Goal: Use online tool/utility: Utilize a website feature to perform a specific function

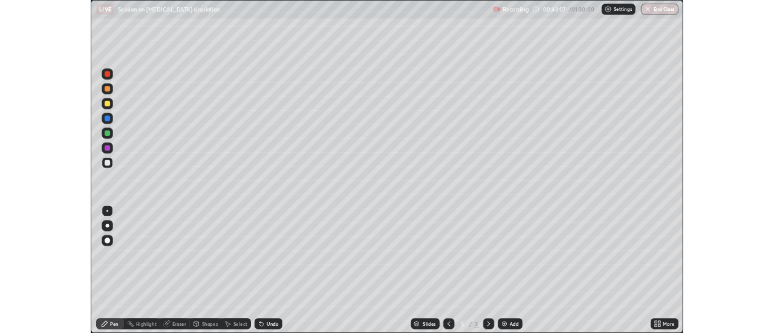
scroll to position [436, 774]
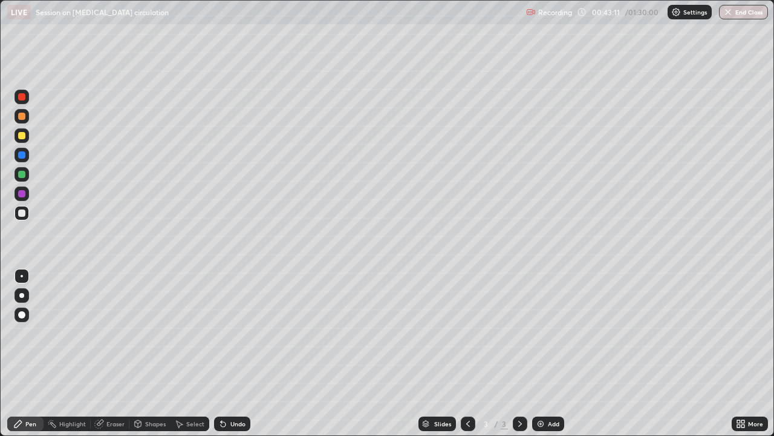
click at [21, 117] on div at bounding box center [21, 116] width 7 height 7
click at [24, 214] on div at bounding box center [21, 212] width 7 height 7
click at [188, 422] on div "Select" at bounding box center [195, 423] width 18 height 6
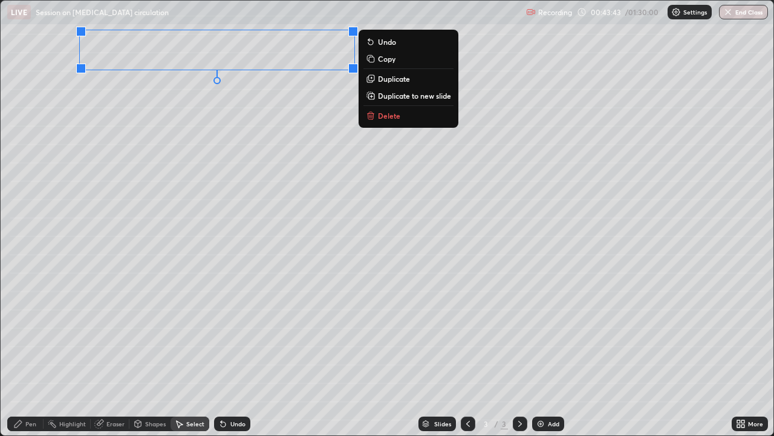
click at [25, 417] on div "Pen" at bounding box center [25, 423] width 36 height 15
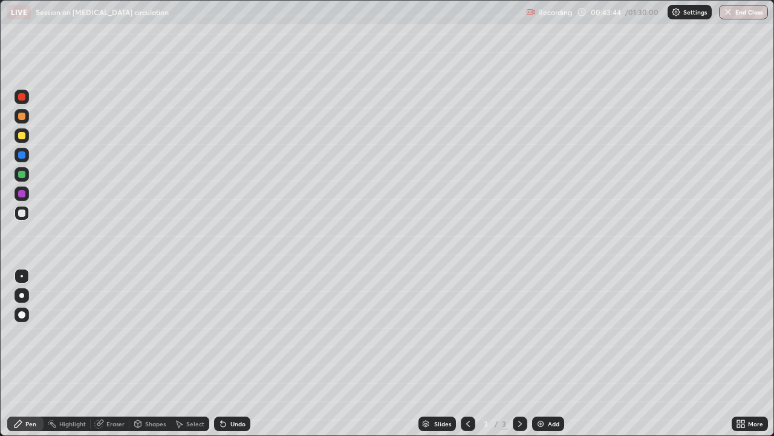
click at [24, 200] on div at bounding box center [22, 193] width 15 height 15
click at [24, 209] on div at bounding box center [22, 213] width 15 height 15
click at [237, 420] on div "Undo" at bounding box center [237, 423] width 15 height 6
click at [235, 422] on div "Undo" at bounding box center [237, 423] width 15 height 6
click at [234, 425] on div "Undo" at bounding box center [237, 423] width 15 height 6
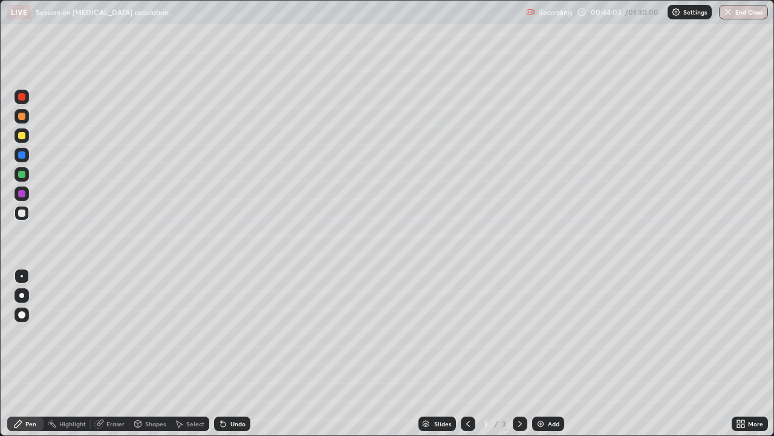
click at [236, 426] on div "Undo" at bounding box center [237, 423] width 15 height 6
click at [230, 426] on div "Undo" at bounding box center [237, 423] width 15 height 6
click at [230, 428] on div "Undo" at bounding box center [232, 423] width 36 height 15
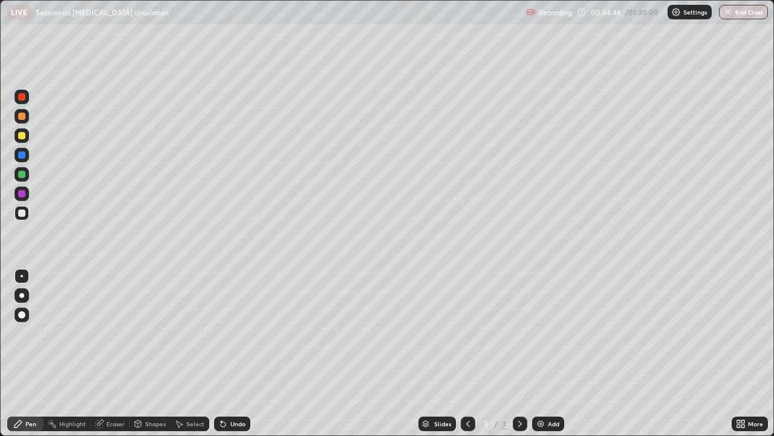
click at [230, 430] on div "Undo" at bounding box center [232, 423] width 36 height 15
click at [229, 430] on div "Undo" at bounding box center [232, 423] width 36 height 15
click at [228, 431] on div "Undo" at bounding box center [229, 423] width 41 height 24
click at [184, 424] on div "Select" at bounding box center [190, 423] width 39 height 15
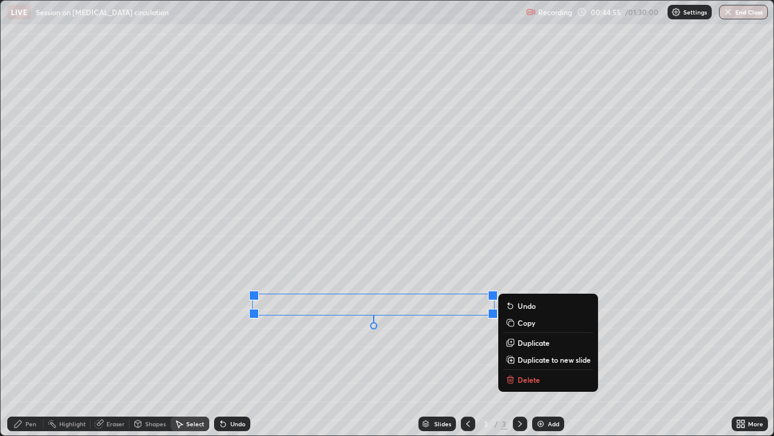
click at [35, 425] on div "Pen" at bounding box center [30, 423] width 11 height 6
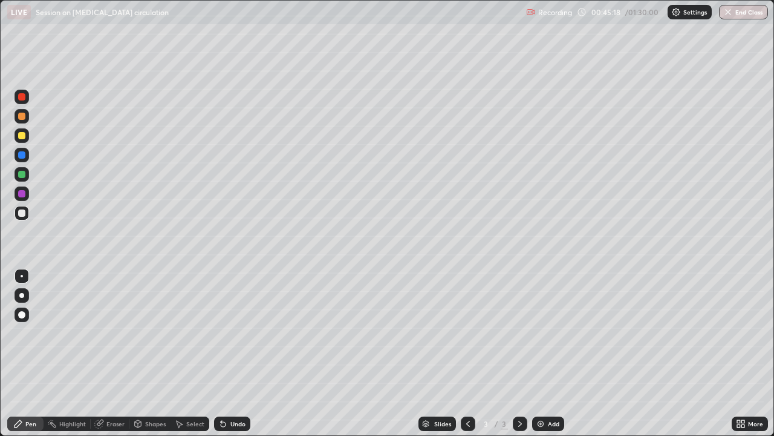
click at [23, 177] on div at bounding box center [21, 174] width 7 height 7
click at [239, 428] on div "Undo" at bounding box center [232, 423] width 36 height 15
click at [235, 426] on div "Undo" at bounding box center [237, 423] width 15 height 6
click at [238, 426] on div "Undo" at bounding box center [237, 423] width 15 height 6
click at [21, 212] on div at bounding box center [21, 212] width 7 height 7
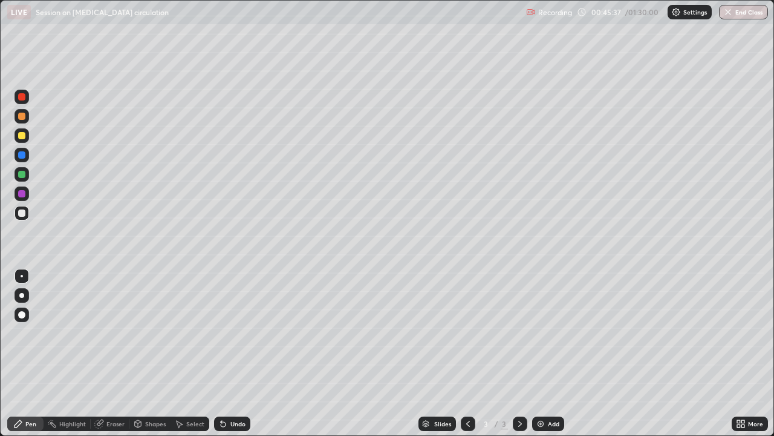
click at [240, 426] on div "Undo" at bounding box center [237, 423] width 15 height 6
click at [148, 426] on div "Shapes" at bounding box center [155, 423] width 21 height 6
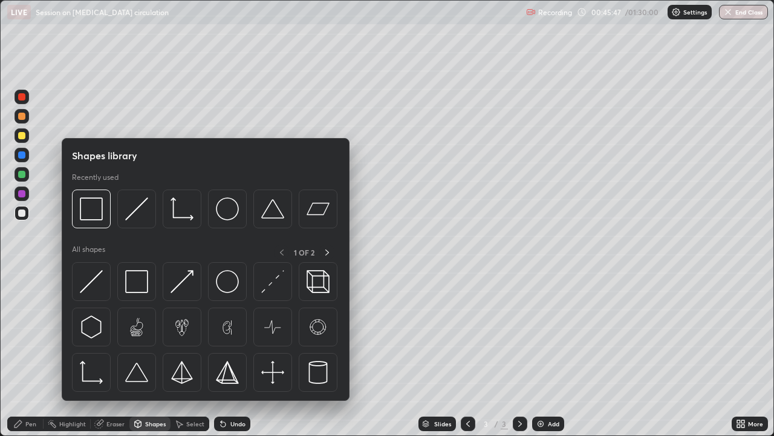
click at [180, 422] on icon at bounding box center [179, 424] width 10 height 10
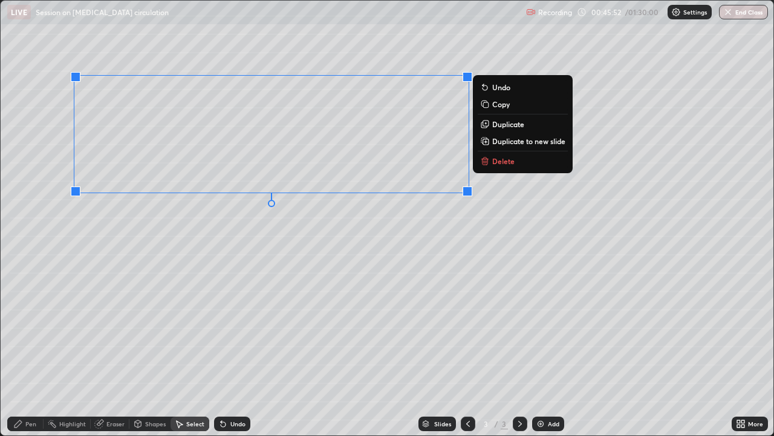
click at [137, 342] on div "0 ° Undo Copy Duplicate Duplicate to new slide Delete" at bounding box center [387, 218] width 773 height 434
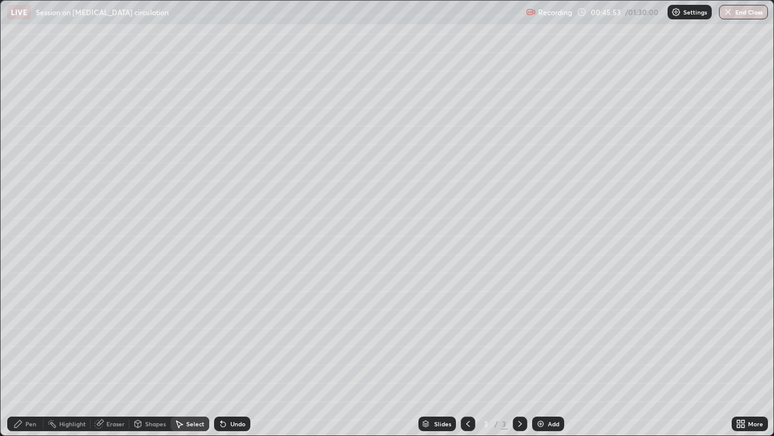
click at [31, 419] on div "Pen" at bounding box center [25, 423] width 36 height 15
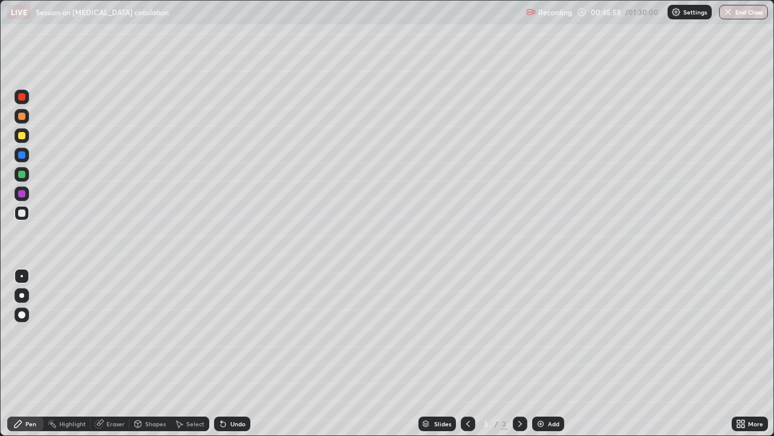
click at [239, 423] on div "Undo" at bounding box center [237, 423] width 15 height 6
click at [23, 173] on div at bounding box center [21, 174] width 7 height 7
click at [25, 296] on div at bounding box center [22, 295] width 15 height 15
click at [231, 426] on div "Undo" at bounding box center [237, 423] width 15 height 6
click at [179, 425] on icon at bounding box center [180, 423] width 7 height 7
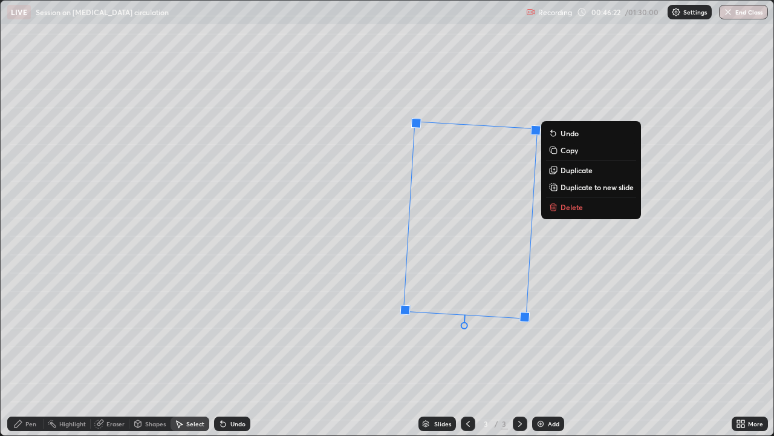
click at [338, 349] on div "3 ° Undo Copy Duplicate Duplicate to new slide Delete" at bounding box center [387, 218] width 773 height 434
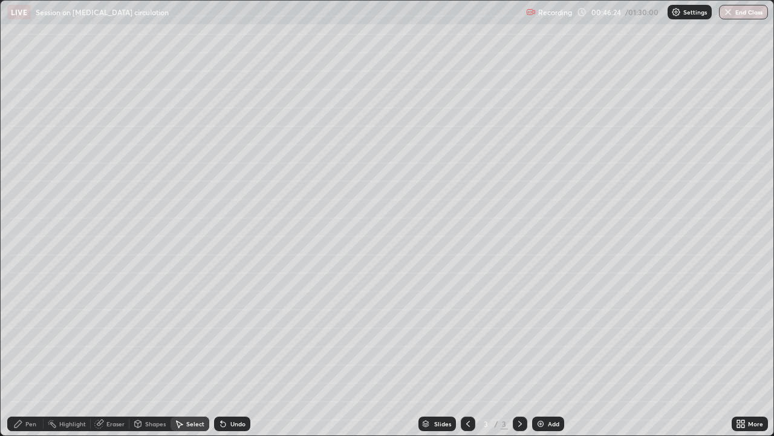
click at [24, 422] on div "Pen" at bounding box center [25, 423] width 36 height 15
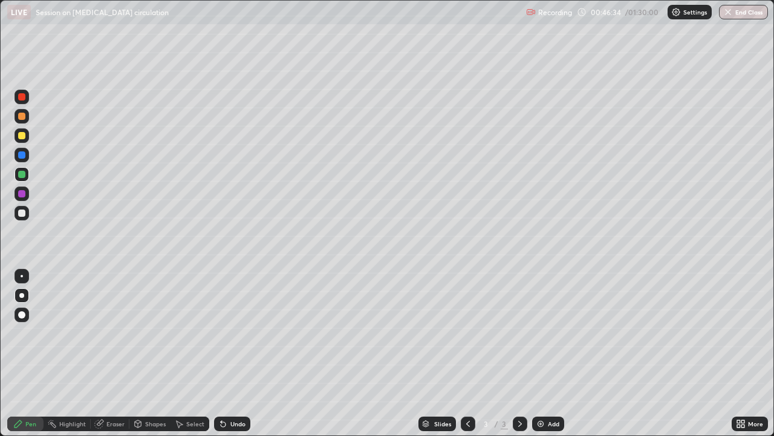
click at [232, 426] on div "Undo" at bounding box center [237, 423] width 15 height 6
click at [235, 424] on div "Undo" at bounding box center [237, 423] width 15 height 6
click at [24, 101] on div at bounding box center [22, 97] width 15 height 15
click at [235, 425] on div "Undo" at bounding box center [237, 423] width 15 height 6
click at [28, 278] on div at bounding box center [22, 276] width 15 height 15
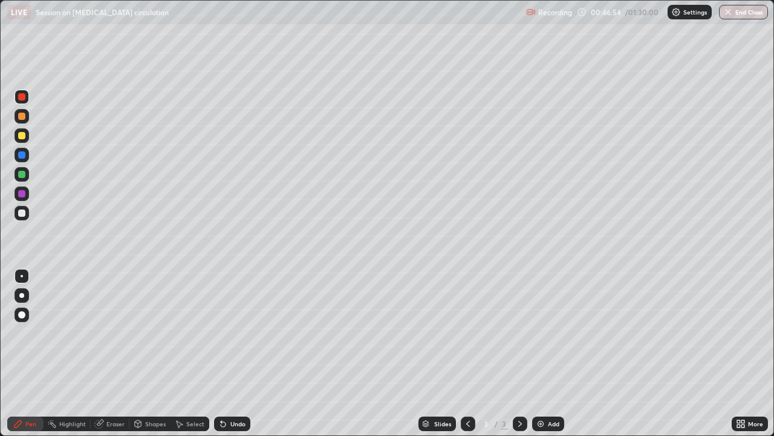
click at [232, 426] on div "Undo" at bounding box center [237, 423] width 15 height 6
click at [232, 430] on div "Undo" at bounding box center [232, 423] width 36 height 15
click at [243, 425] on div "Undo" at bounding box center [237, 423] width 15 height 6
click at [236, 420] on div "Undo" at bounding box center [237, 423] width 15 height 6
click at [19, 158] on div at bounding box center [22, 155] width 15 height 15
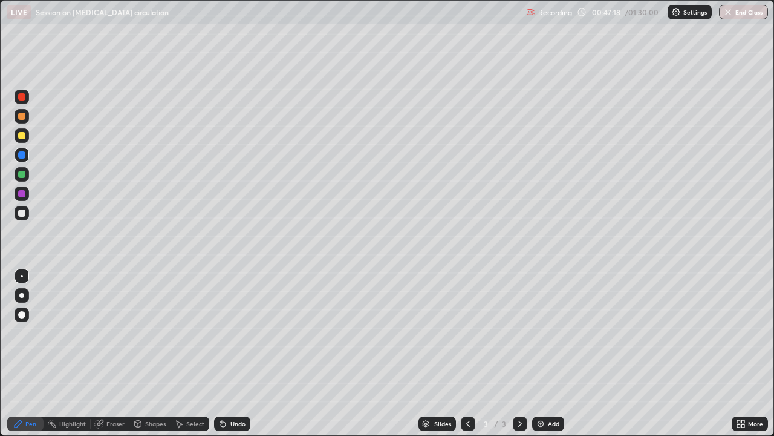
click at [240, 422] on div "Undo" at bounding box center [237, 423] width 15 height 6
click at [21, 213] on div at bounding box center [21, 212] width 7 height 7
click at [232, 422] on div "Undo" at bounding box center [237, 423] width 15 height 6
click at [240, 426] on div "Undo" at bounding box center [237, 423] width 15 height 6
click at [117, 429] on div "Eraser" at bounding box center [110, 423] width 39 height 15
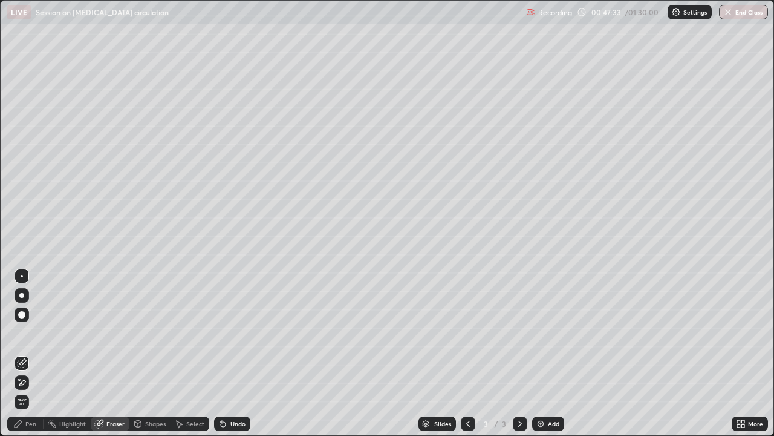
click at [21, 377] on icon at bounding box center [22, 382] width 10 height 10
click at [25, 388] on div at bounding box center [22, 382] width 15 height 15
click at [62, 428] on div "Highlight" at bounding box center [67, 423] width 47 height 15
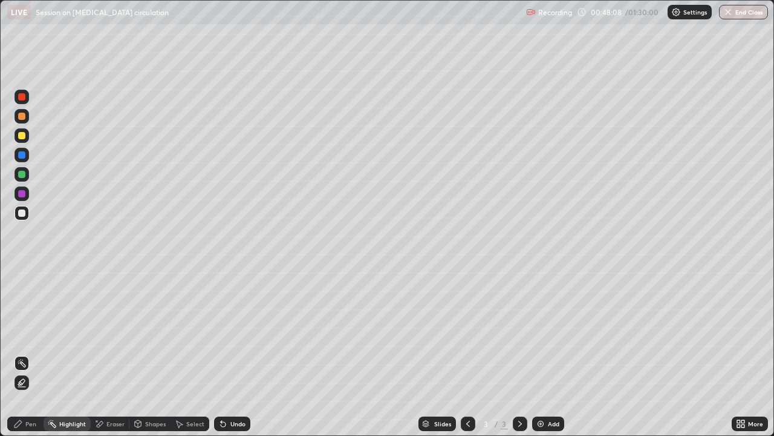
click at [21, 120] on div at bounding box center [22, 116] width 15 height 15
click at [33, 421] on div "Pen" at bounding box center [30, 423] width 11 height 6
click at [70, 420] on div "Highlight" at bounding box center [72, 423] width 27 height 6
click at [19, 377] on icon at bounding box center [22, 382] width 10 height 10
click at [23, 419] on div "Pen" at bounding box center [25, 423] width 36 height 15
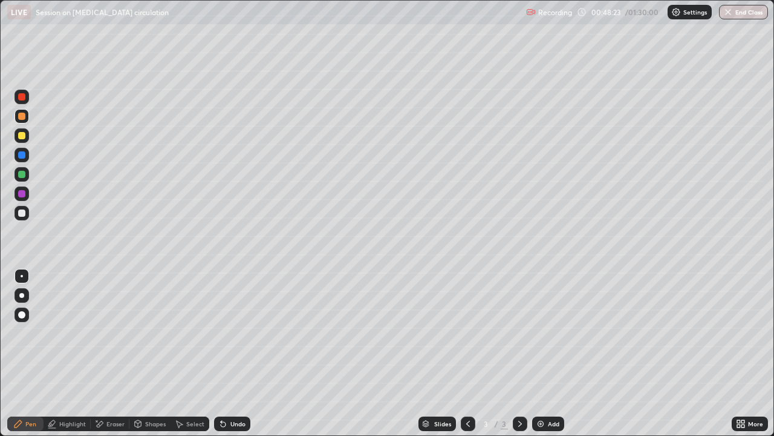
click at [235, 433] on div "Undo" at bounding box center [229, 423] width 41 height 24
click at [62, 428] on div "Highlight" at bounding box center [67, 423] width 47 height 15
click at [23, 364] on icon at bounding box center [22, 363] width 10 height 10
click at [22, 378] on icon at bounding box center [22, 382] width 10 height 10
click at [26, 211] on div at bounding box center [22, 213] width 15 height 15
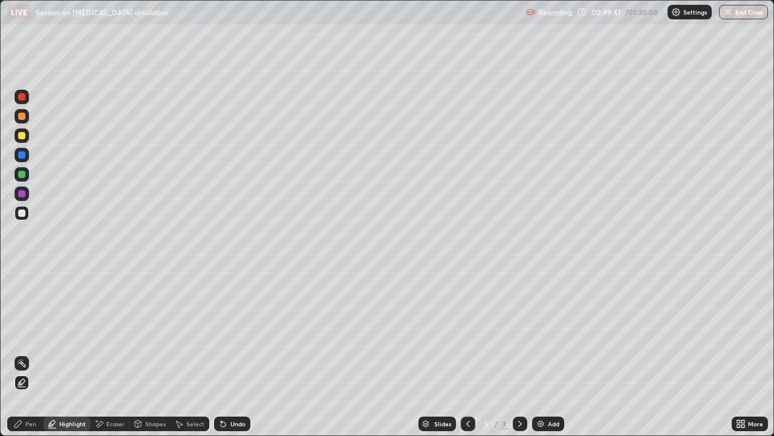
click at [20, 119] on div at bounding box center [21, 116] width 7 height 7
click at [231, 423] on div "Undo" at bounding box center [237, 423] width 15 height 6
click at [24, 424] on div "Pen" at bounding box center [25, 423] width 36 height 15
click at [240, 426] on div "Undo" at bounding box center [237, 423] width 15 height 6
click at [18, 191] on div at bounding box center [22, 193] width 15 height 15
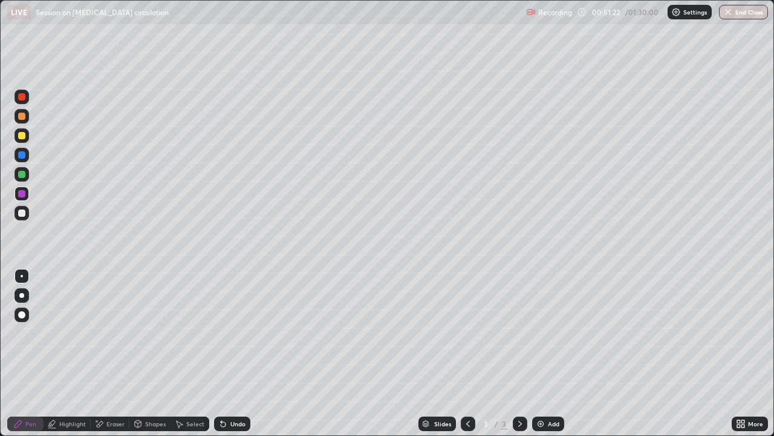
click at [24, 161] on div at bounding box center [22, 155] width 15 height 15
click at [28, 213] on div at bounding box center [22, 213] width 15 height 15
click at [111, 429] on div "Eraser" at bounding box center [110, 423] width 39 height 15
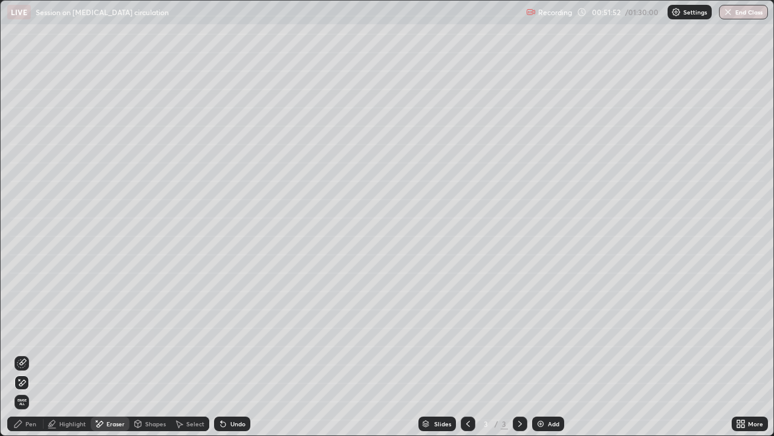
click at [232, 420] on div "Undo" at bounding box center [237, 423] width 15 height 6
click at [232, 429] on div "Undo" at bounding box center [232, 423] width 36 height 15
click at [28, 426] on div "Pen" at bounding box center [30, 423] width 11 height 6
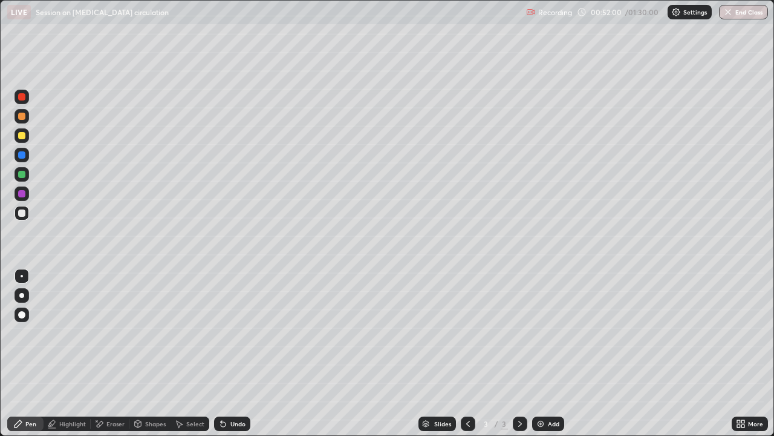
click at [23, 120] on div at bounding box center [22, 116] width 15 height 15
click at [30, 195] on div at bounding box center [21, 193] width 19 height 19
click at [232, 426] on div "Undo" at bounding box center [237, 423] width 15 height 6
click at [233, 429] on div "Undo" at bounding box center [232, 423] width 36 height 15
click at [235, 426] on div "Undo" at bounding box center [237, 423] width 15 height 6
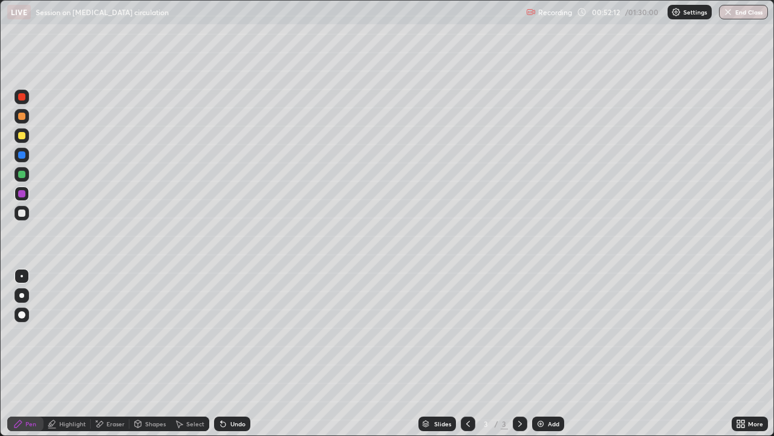
click at [234, 426] on div "Undo" at bounding box center [237, 423] width 15 height 6
click at [237, 426] on div "Undo" at bounding box center [237, 423] width 15 height 6
click at [230, 426] on div "Undo" at bounding box center [237, 423] width 15 height 6
click at [233, 426] on div "Undo" at bounding box center [237, 423] width 15 height 6
click at [232, 426] on div "Undo" at bounding box center [237, 423] width 15 height 6
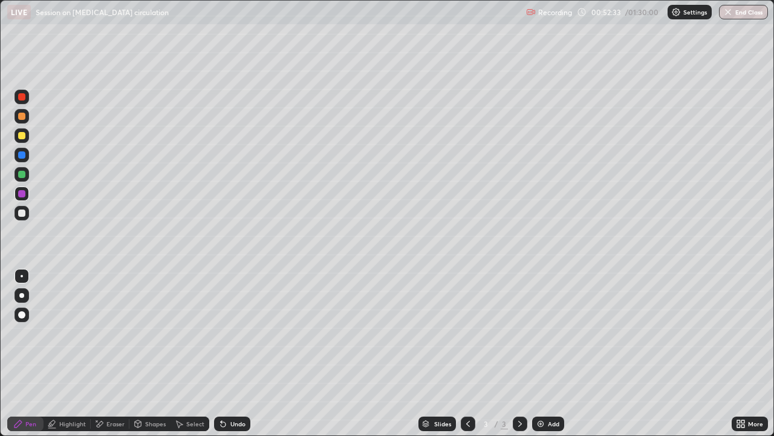
click at [235, 424] on div "Undo" at bounding box center [237, 423] width 15 height 6
click at [237, 425] on div "Undo" at bounding box center [237, 423] width 15 height 6
click at [17, 137] on div at bounding box center [22, 135] width 15 height 15
click at [22, 206] on div at bounding box center [22, 213] width 15 height 15
click at [21, 155] on div at bounding box center [21, 154] width 7 height 7
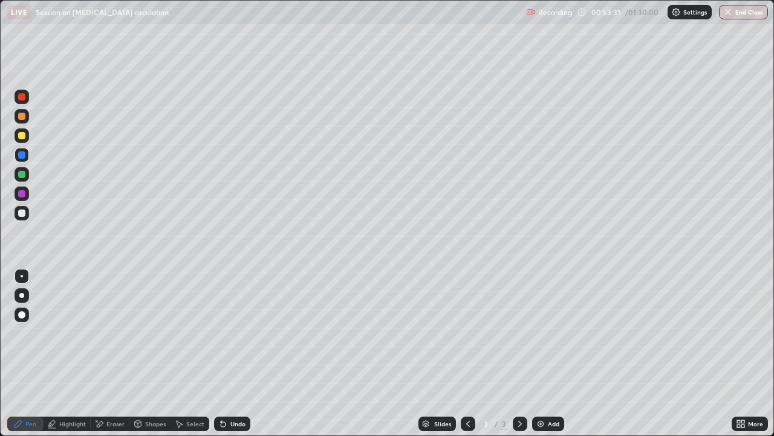
click at [19, 211] on div at bounding box center [21, 212] width 7 height 7
click at [237, 426] on div "Undo" at bounding box center [237, 423] width 15 height 6
click at [230, 424] on div "Undo" at bounding box center [237, 423] width 15 height 6
click at [231, 425] on div "Undo" at bounding box center [237, 423] width 15 height 6
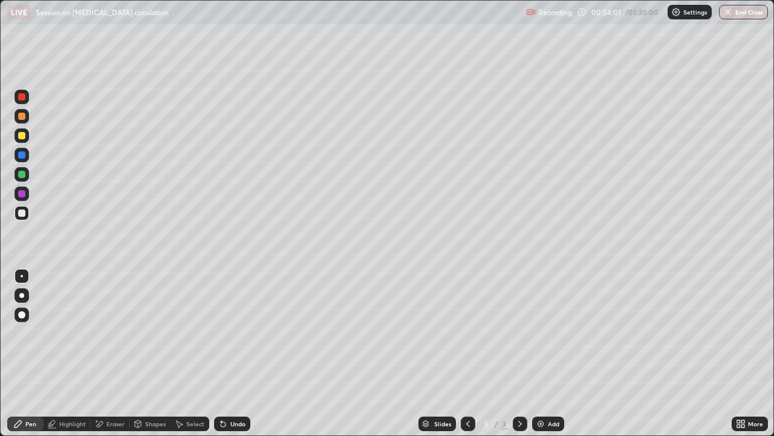
click at [231, 424] on div "Undo" at bounding box center [237, 423] width 15 height 6
click at [230, 424] on div "Undo" at bounding box center [237, 423] width 15 height 6
click at [242, 420] on div "Undo" at bounding box center [237, 423] width 15 height 6
click at [237, 422] on div "Undo" at bounding box center [237, 423] width 15 height 6
click at [17, 121] on div at bounding box center [22, 116] width 15 height 15
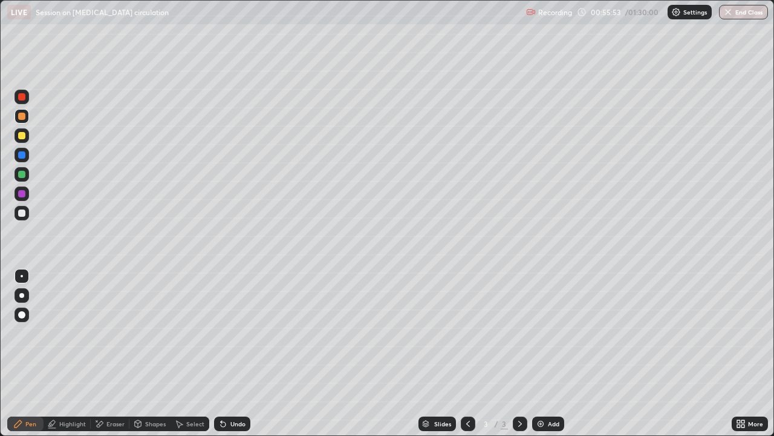
click at [24, 214] on div at bounding box center [21, 212] width 7 height 7
click at [24, 174] on div at bounding box center [21, 174] width 7 height 7
click at [19, 201] on div at bounding box center [22, 193] width 15 height 19
click at [22, 214] on div at bounding box center [21, 212] width 7 height 7
click at [20, 315] on div at bounding box center [21, 314] width 7 height 7
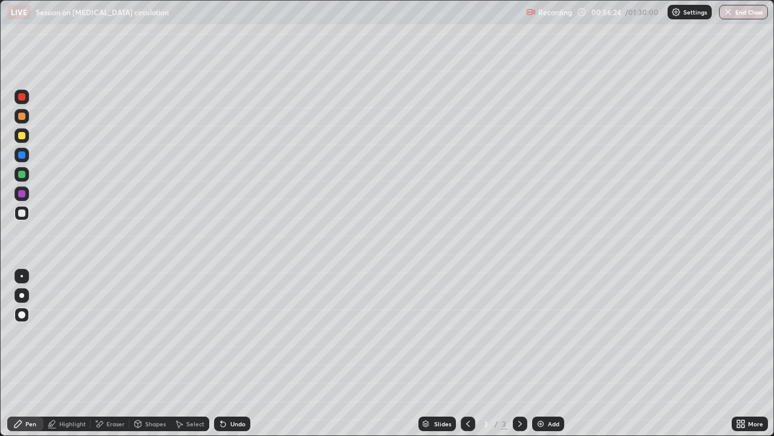
click at [22, 278] on div at bounding box center [22, 276] width 15 height 15
click at [22, 191] on div at bounding box center [21, 193] width 7 height 7
click at [237, 428] on div "Undo" at bounding box center [232, 423] width 36 height 15
click at [24, 174] on div at bounding box center [21, 174] width 7 height 7
click at [22, 200] on div at bounding box center [22, 193] width 15 height 15
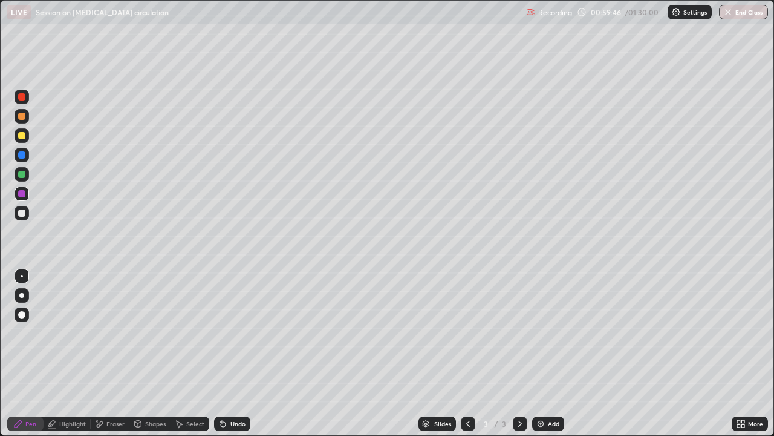
click at [25, 215] on div at bounding box center [22, 213] width 15 height 15
click at [230, 425] on div "Undo" at bounding box center [237, 423] width 15 height 6
click at [237, 420] on div "Undo" at bounding box center [237, 423] width 15 height 6
click at [235, 422] on div "Undo" at bounding box center [237, 423] width 15 height 6
click at [227, 424] on div "Undo" at bounding box center [232, 423] width 36 height 15
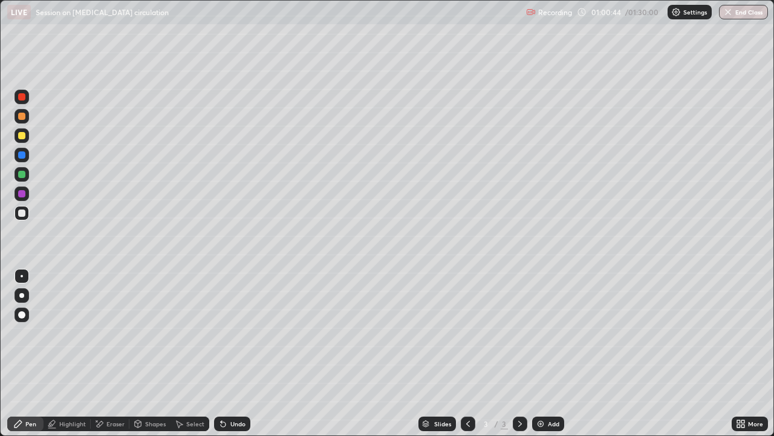
click at [223, 423] on icon at bounding box center [223, 424] width 5 height 5
click at [221, 423] on icon at bounding box center [223, 424] width 5 height 5
click at [225, 419] on icon at bounding box center [223, 424] width 10 height 10
click at [105, 422] on div "Eraser" at bounding box center [110, 423] width 39 height 15
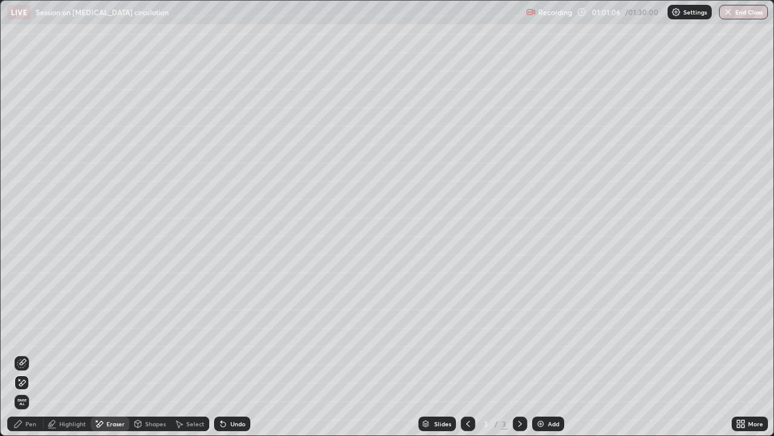
click at [228, 426] on div "Undo" at bounding box center [232, 423] width 36 height 15
click at [235, 422] on div "Undo" at bounding box center [237, 423] width 15 height 6
click at [234, 422] on div "Undo" at bounding box center [237, 423] width 15 height 6
click at [22, 362] on icon at bounding box center [22, 363] width 10 height 10
click at [33, 420] on div "Pen" at bounding box center [30, 423] width 11 height 6
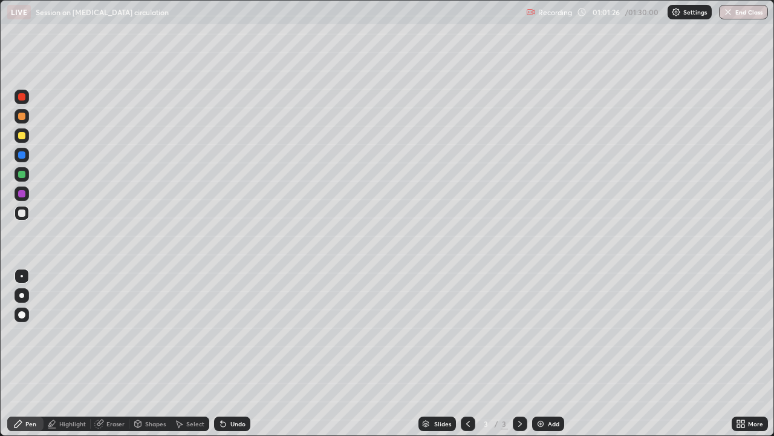
click at [22, 193] on div at bounding box center [21, 193] width 7 height 7
click at [19, 218] on div at bounding box center [22, 213] width 15 height 15
click at [185, 424] on div "Select" at bounding box center [190, 423] width 39 height 15
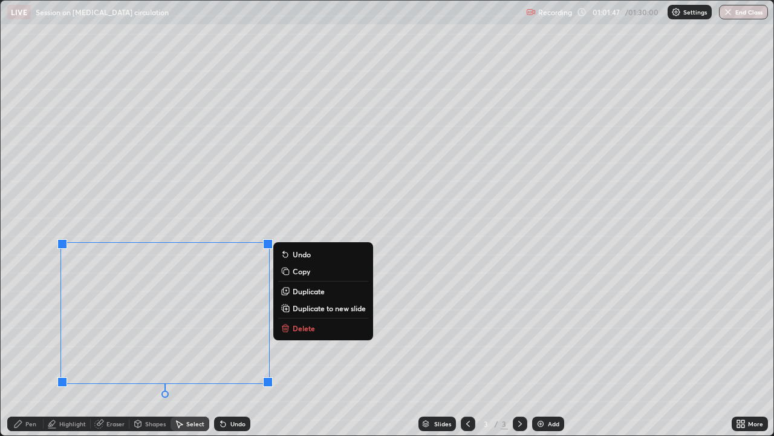
click at [309, 389] on div "0 ° Undo Copy Duplicate Duplicate to new slide Delete" at bounding box center [387, 218] width 773 height 434
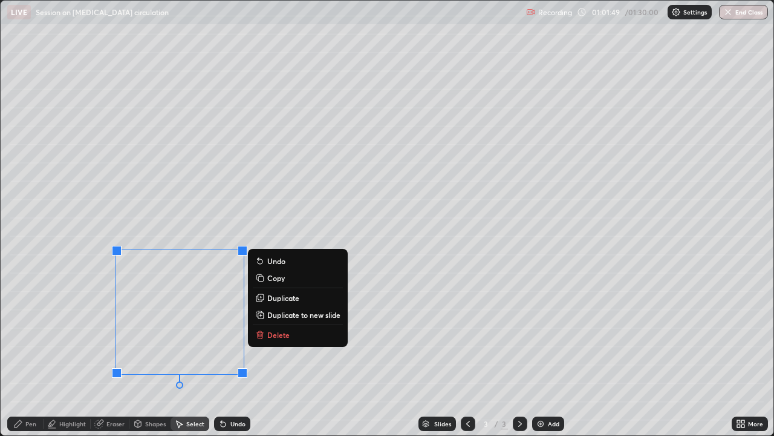
click at [289, 407] on div "0 ° Undo Copy Duplicate Duplicate to new slide Delete" at bounding box center [387, 218] width 773 height 434
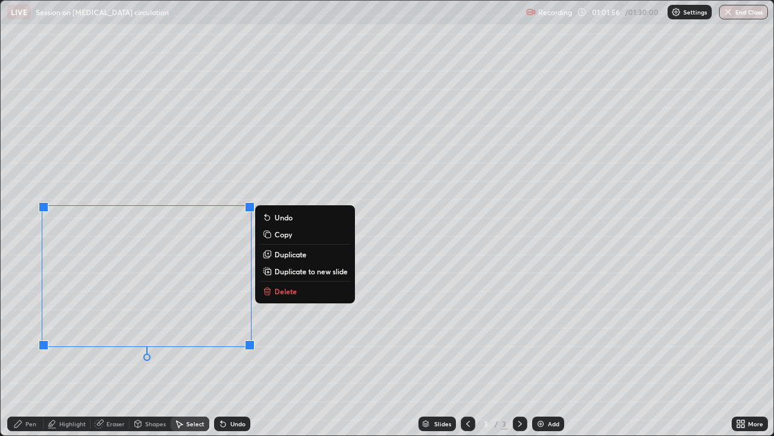
click at [230, 385] on div "0 ° Undo Copy Duplicate Duplicate to new slide Delete" at bounding box center [387, 218] width 773 height 434
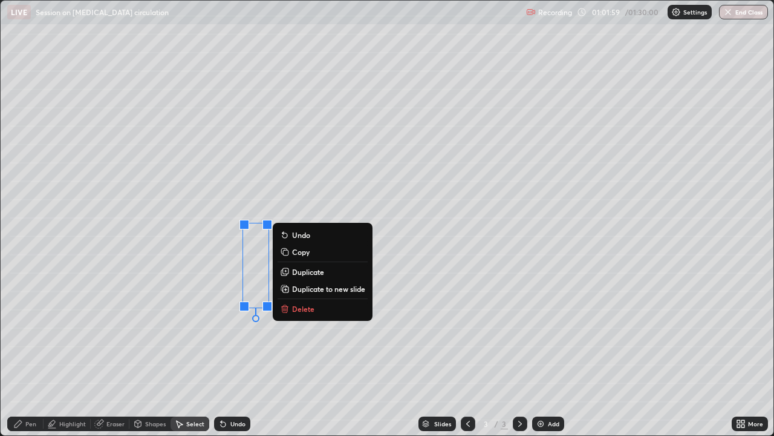
click at [237, 430] on div "Undo" at bounding box center [232, 423] width 36 height 15
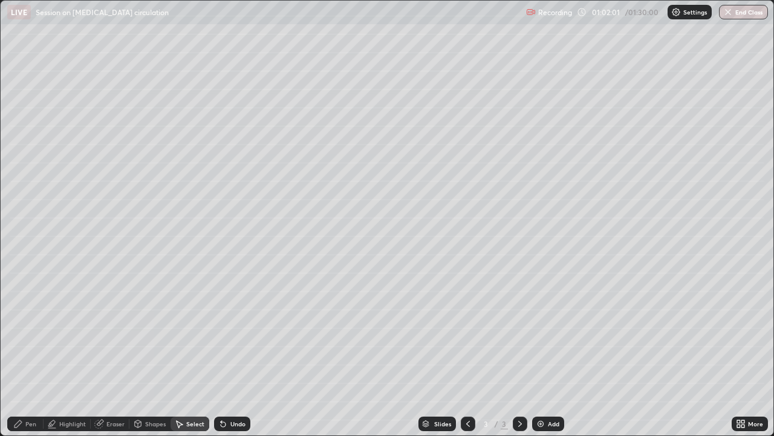
click at [111, 423] on div "Eraser" at bounding box center [115, 423] width 18 height 6
click at [31, 423] on div "Pen" at bounding box center [30, 423] width 11 height 6
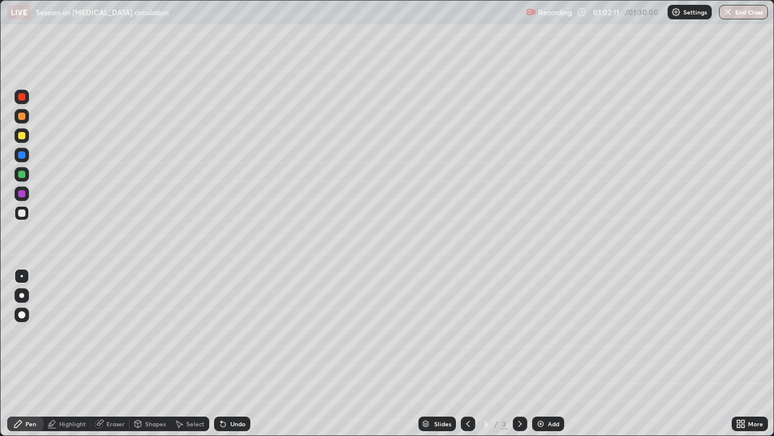
click at [228, 426] on div "Undo" at bounding box center [232, 423] width 36 height 15
click at [235, 426] on div "Undo" at bounding box center [237, 423] width 15 height 6
click at [239, 422] on div "Undo" at bounding box center [237, 423] width 15 height 6
click at [235, 423] on div "Undo" at bounding box center [237, 423] width 15 height 6
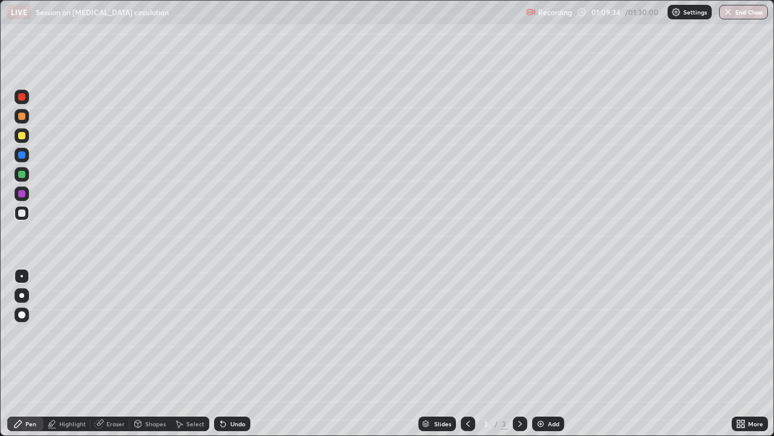
click at [524, 424] on icon at bounding box center [520, 424] width 10 height 10
click at [543, 425] on img at bounding box center [541, 424] width 10 height 10
click at [23, 174] on div at bounding box center [21, 174] width 7 height 7
click at [22, 212] on div at bounding box center [21, 212] width 7 height 7
click at [747, 15] on button "End Class" at bounding box center [745, 12] width 48 height 15
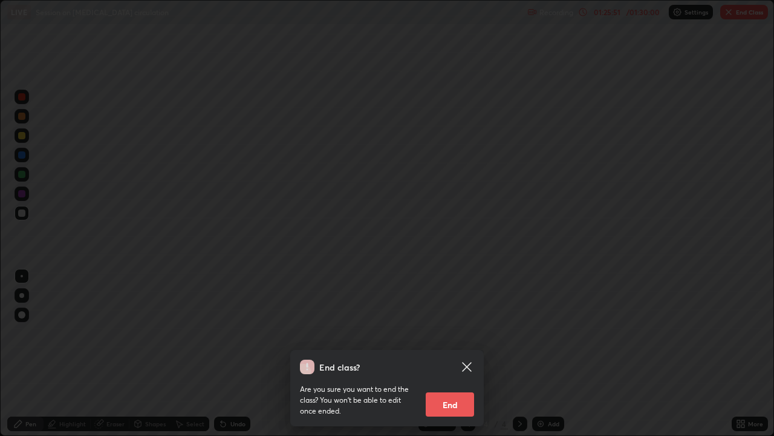
click at [445, 391] on div "Are you sure you want to end the class? You won’t be able to edit once ended. E…" at bounding box center [387, 395] width 174 height 42
click at [448, 405] on button "End" at bounding box center [450, 404] width 48 height 24
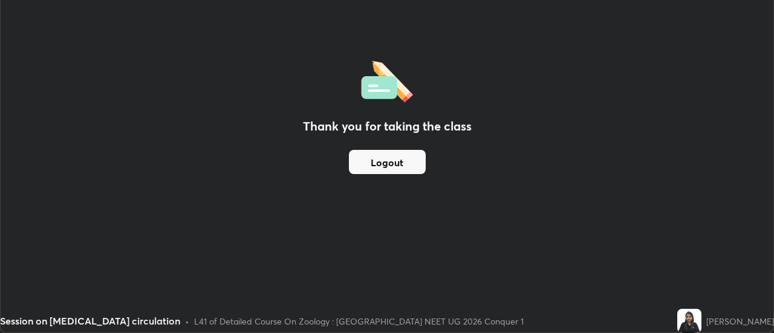
scroll to position [60163, 59722]
